Goal: Check status: Check status

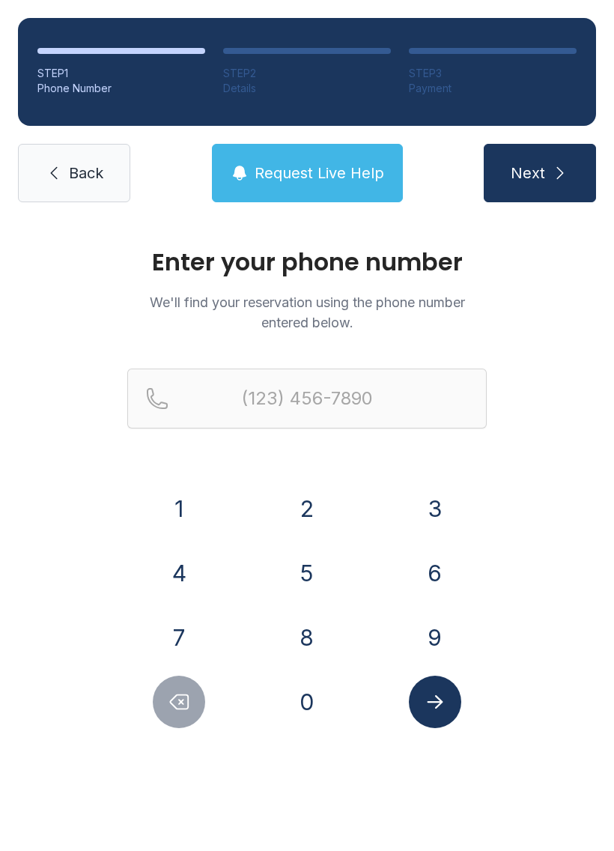
click at [188, 565] on button "4" at bounding box center [179, 573] width 52 height 52
click at [285, 632] on button "8" at bounding box center [307, 637] width 52 height 52
click at [204, 554] on div "4" at bounding box center [179, 573] width 104 height 52
click at [193, 569] on button "4" at bounding box center [179, 573] width 52 height 52
click at [432, 626] on button "9" at bounding box center [435, 637] width 52 height 52
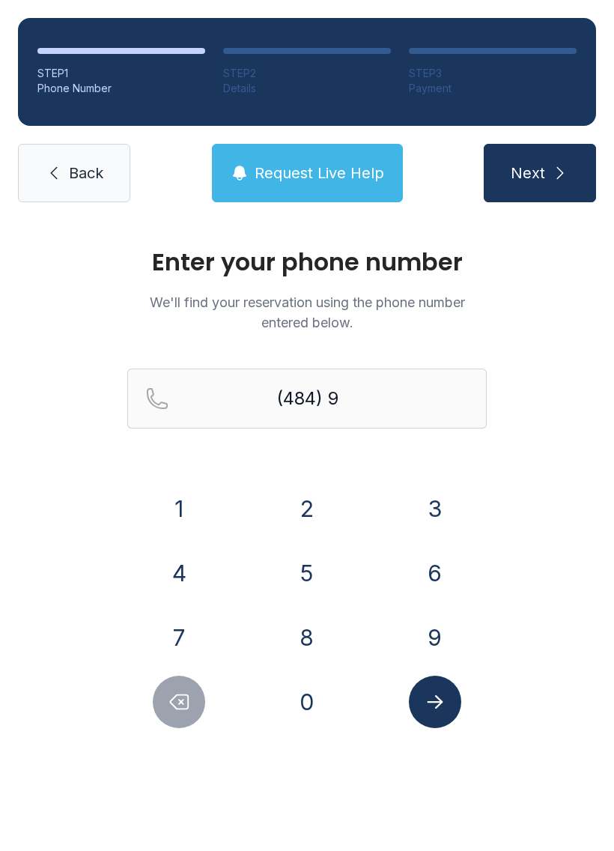
click at [433, 512] on button "3" at bounding box center [435, 508] width 52 height 52
click at [292, 575] on button "5" at bounding box center [307, 573] width 52 height 52
click at [434, 563] on button "6" at bounding box center [435, 573] width 52 height 52
click at [433, 563] on button "6" at bounding box center [435, 573] width 52 height 52
click at [317, 504] on button "2" at bounding box center [307, 508] width 52 height 52
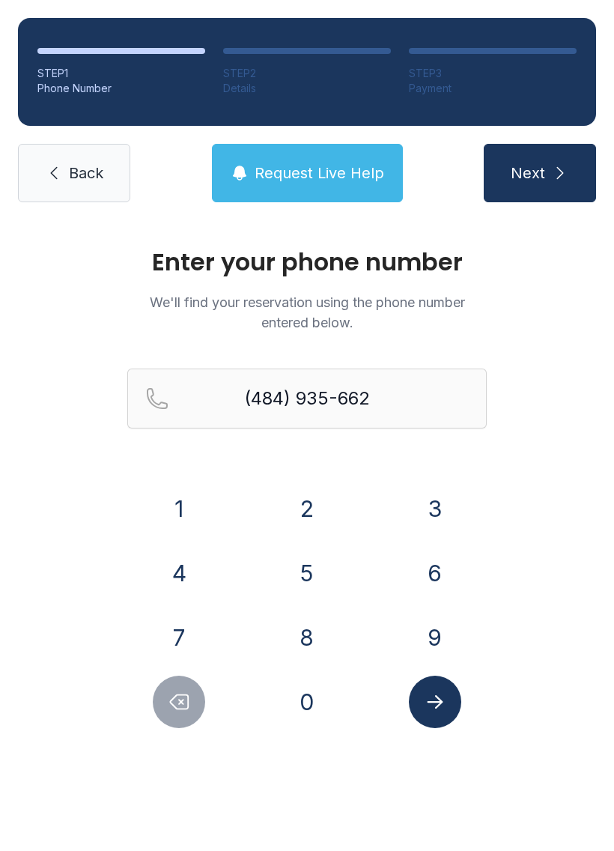
click at [316, 504] on button "2" at bounding box center [307, 508] width 52 height 52
type input "[PHONE_NUMBER]"
click at [444, 707] on icon "Submit lookup form" at bounding box center [435, 702] width 22 height 22
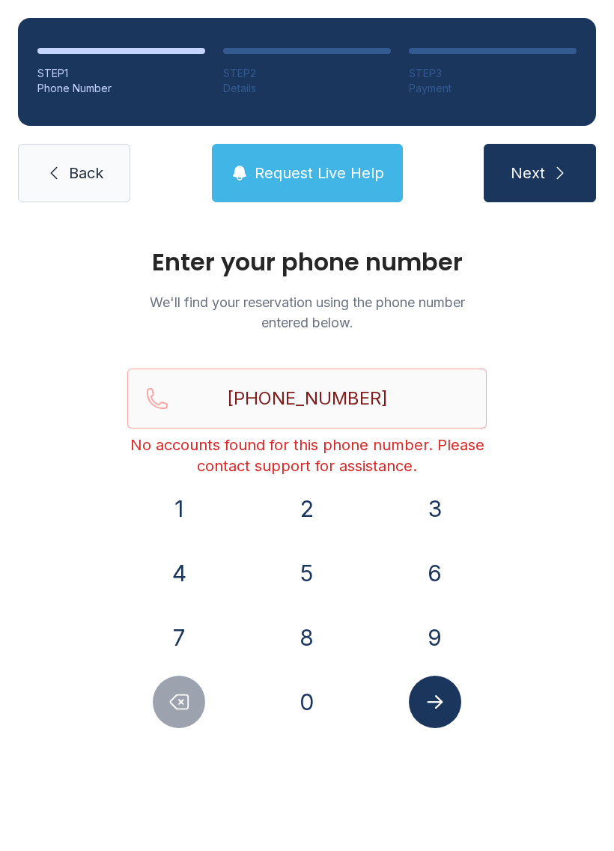
click at [446, 692] on icon "Submit lookup form" at bounding box center [435, 702] width 22 height 22
click at [456, 704] on button "Submit lookup form" at bounding box center [435, 702] width 52 height 52
click at [435, 709] on icon "Submit lookup form" at bounding box center [435, 702] width 22 height 22
click at [427, 717] on button "Submit lookup form" at bounding box center [435, 702] width 52 height 52
click at [461, 704] on button "Submit lookup form" at bounding box center [435, 702] width 52 height 52
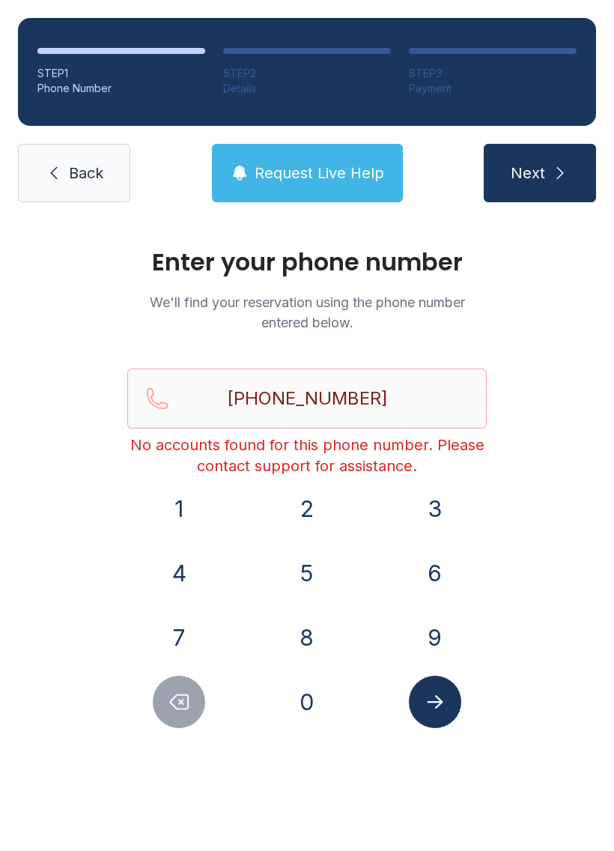
click at [64, 157] on link "Back" at bounding box center [74, 173] width 112 height 58
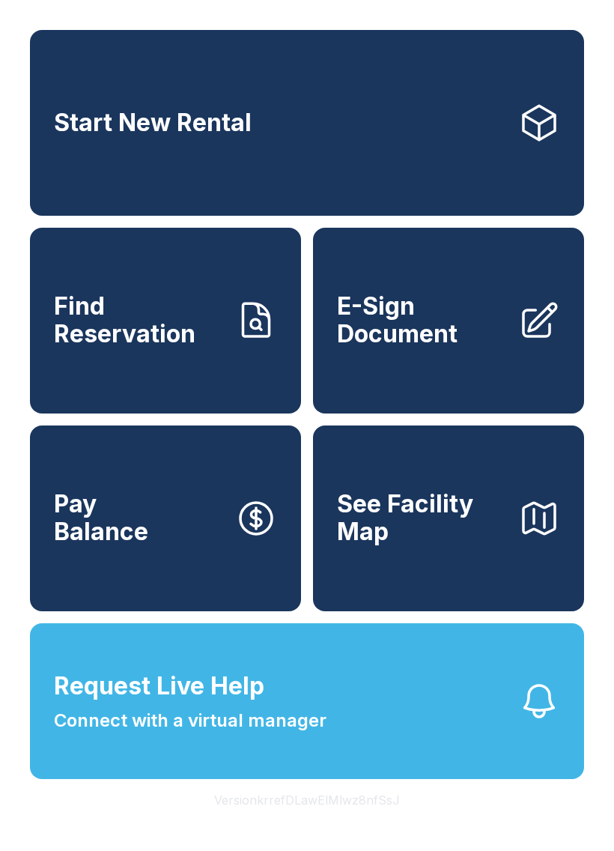
click at [227, 354] on link "Find Reservation" at bounding box center [165, 321] width 271 height 186
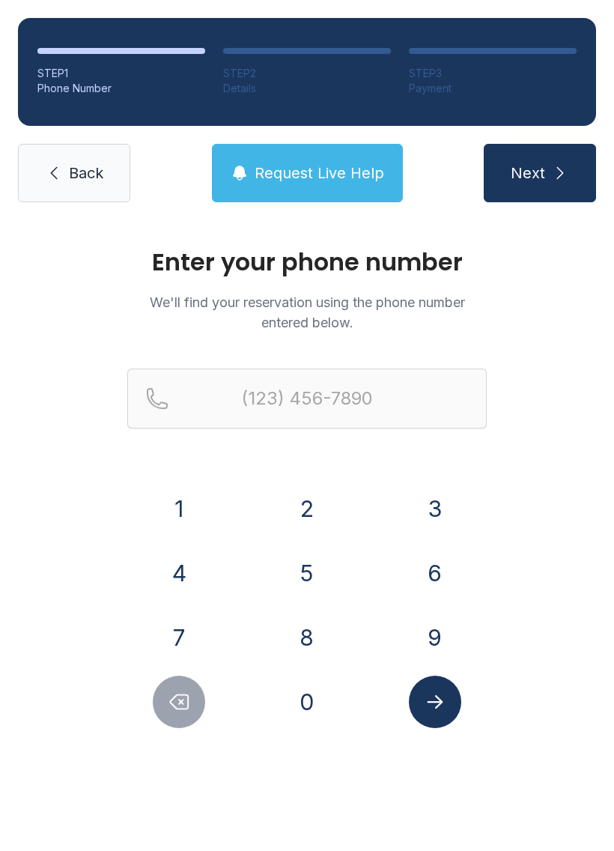
click at [193, 575] on button "4" at bounding box center [179, 573] width 52 height 52
click at [314, 615] on button "8" at bounding box center [307, 637] width 52 height 52
click at [207, 554] on div "4" at bounding box center [179, 573] width 104 height 52
click at [185, 557] on button "4" at bounding box center [179, 573] width 52 height 52
click at [432, 626] on button "9" at bounding box center [435, 637] width 52 height 52
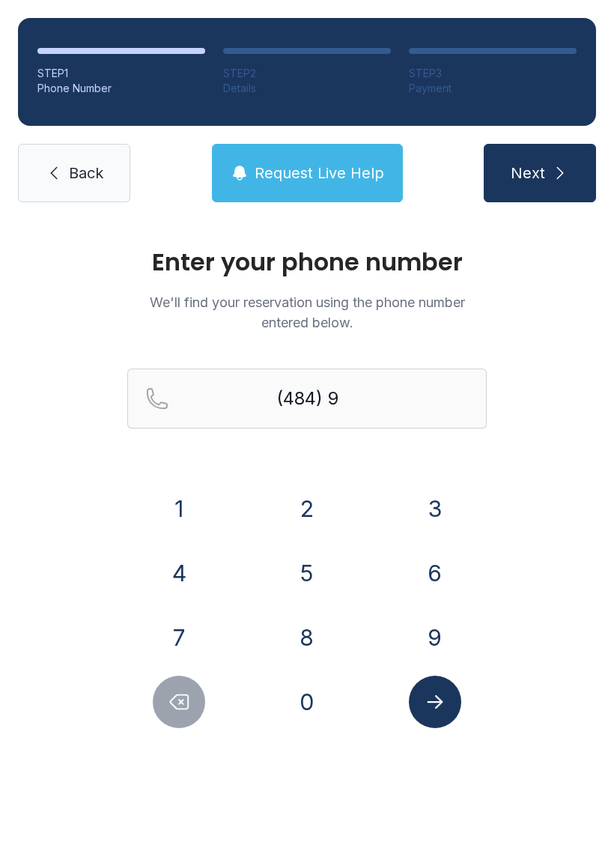
click at [442, 516] on button "3" at bounding box center [435, 508] width 52 height 52
click at [323, 574] on button "5" at bounding box center [307, 573] width 52 height 52
click at [313, 566] on button "5" at bounding box center [307, 573] width 52 height 52
click at [439, 561] on button "6" at bounding box center [435, 573] width 52 height 52
click at [188, 510] on button "1" at bounding box center [179, 508] width 52 height 52
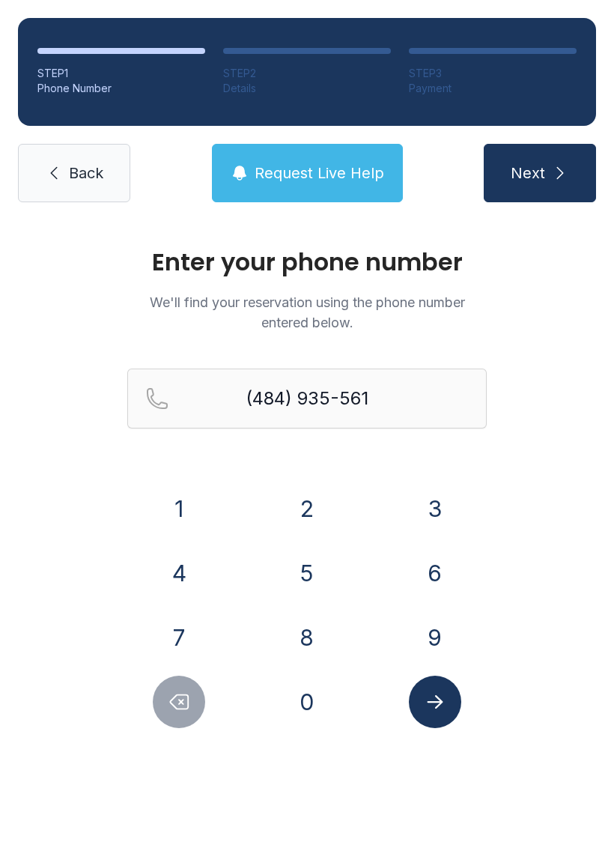
click at [179, 581] on button "4" at bounding box center [179, 573] width 52 height 52
type input "[PHONE_NUMBER]"
click at [444, 710] on icon "Submit lookup form" at bounding box center [435, 702] width 22 height 22
